Goal: Task Accomplishment & Management: Manage account settings

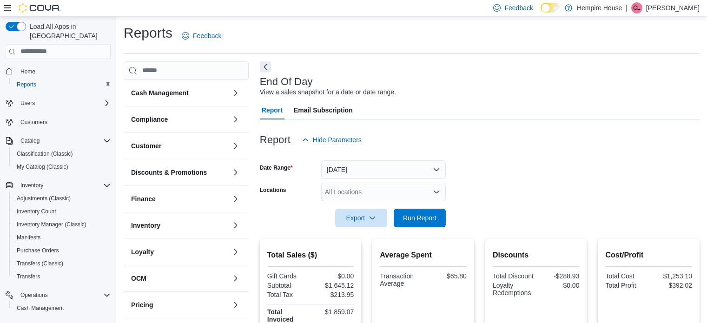
scroll to position [139, 0]
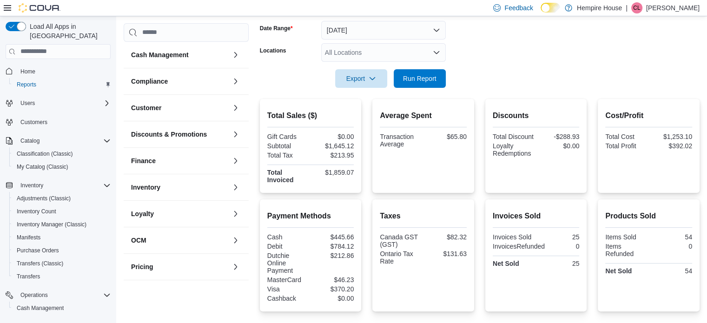
click at [642, 5] on div "CL" at bounding box center [636, 7] width 11 height 11
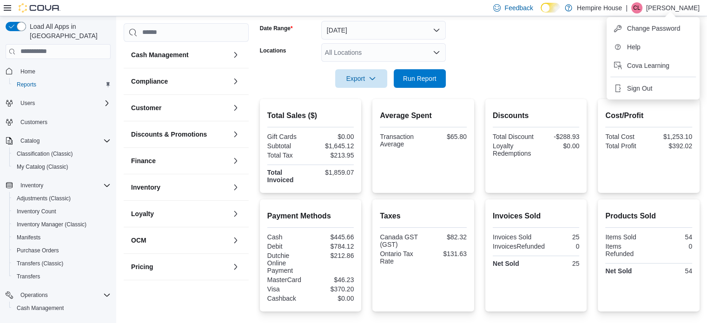
click at [647, 96] on ul "Change Password Help Cova Learning Sign Out" at bounding box center [652, 58] width 93 height 82
click at [646, 92] on span "Sign Out" at bounding box center [639, 88] width 25 height 9
